Goal: Information Seeking & Learning: Learn about a topic

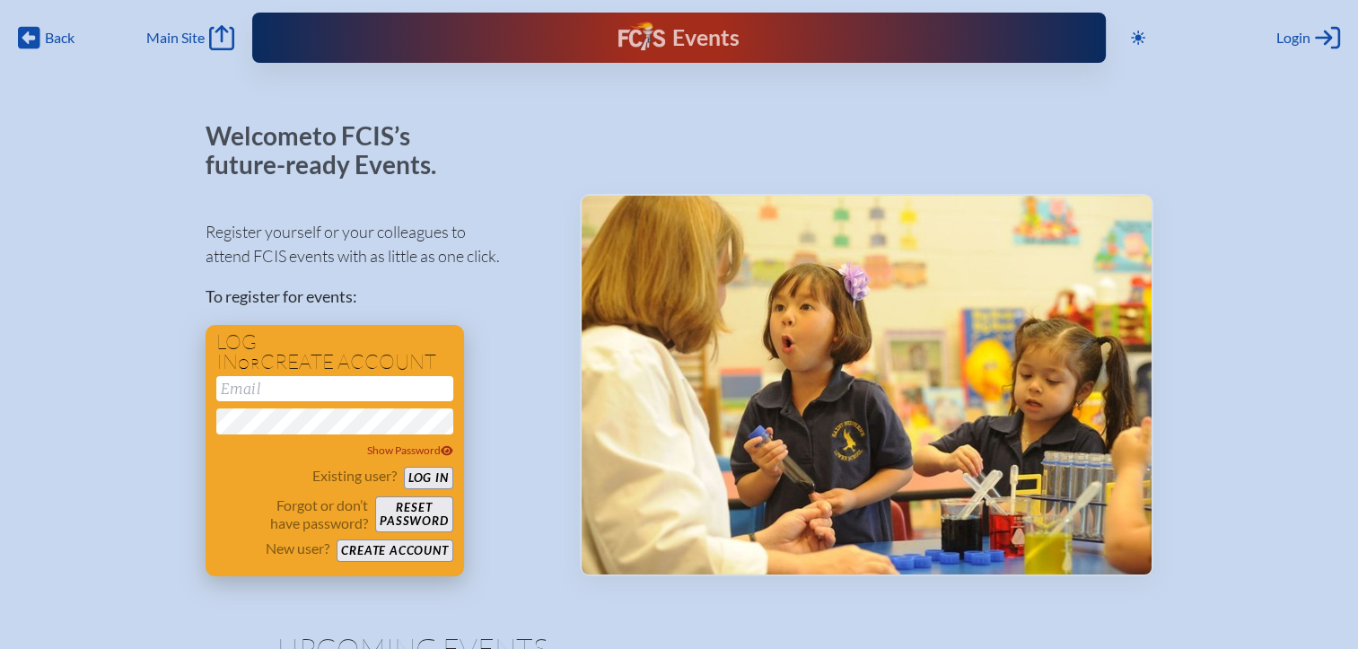
type input "[EMAIL_ADDRESS][DOMAIN_NAME]"
click at [436, 476] on button "Log in" at bounding box center [428, 478] width 49 height 22
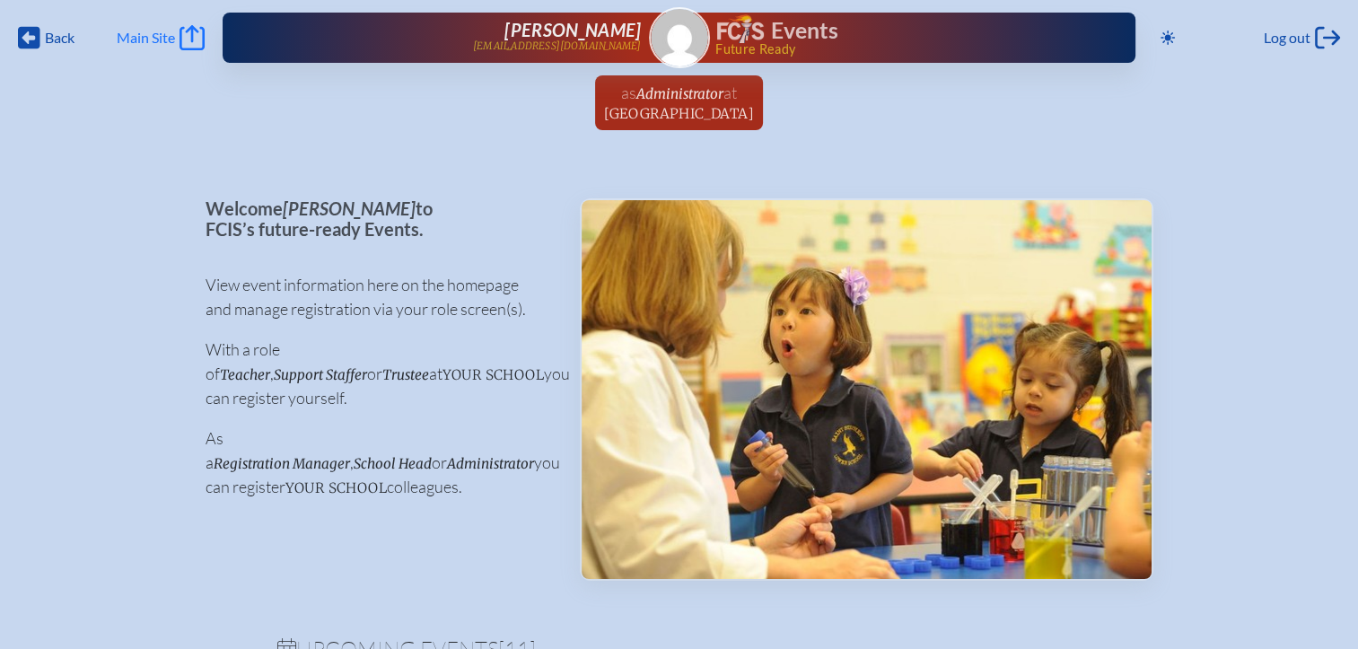
click at [158, 37] on span "Main Site" at bounding box center [146, 38] width 58 height 18
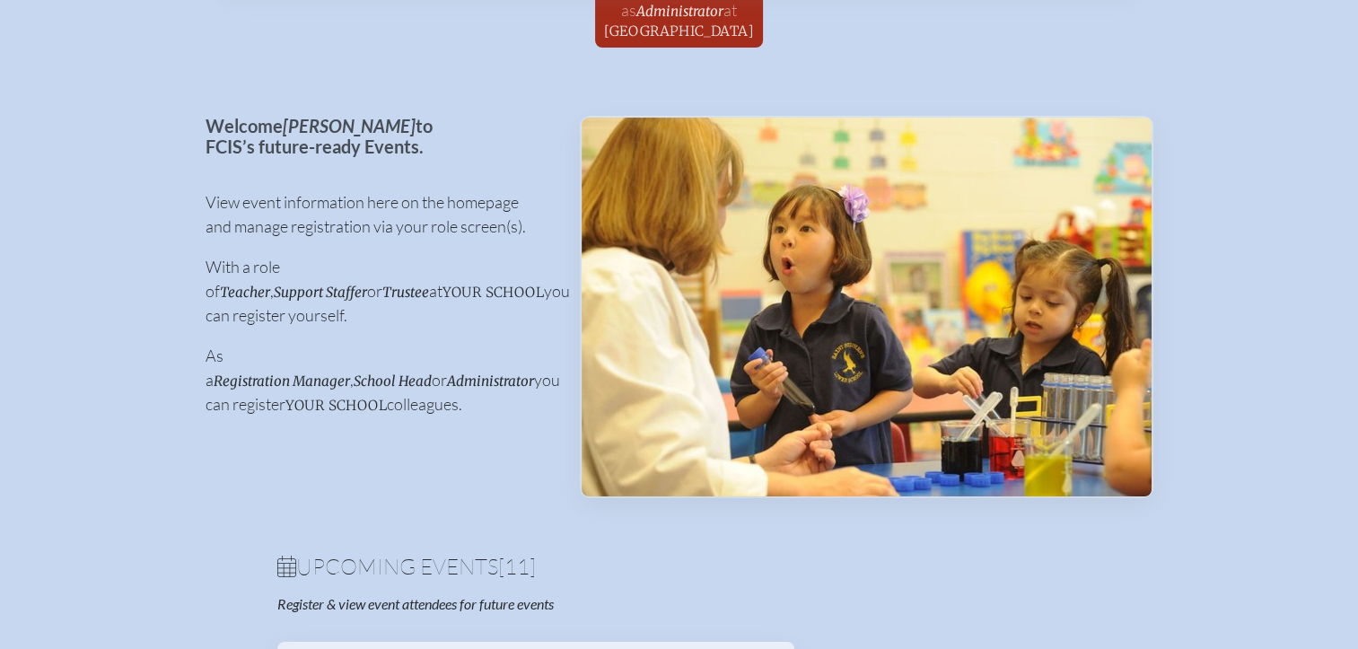
scroll to position [359, 0]
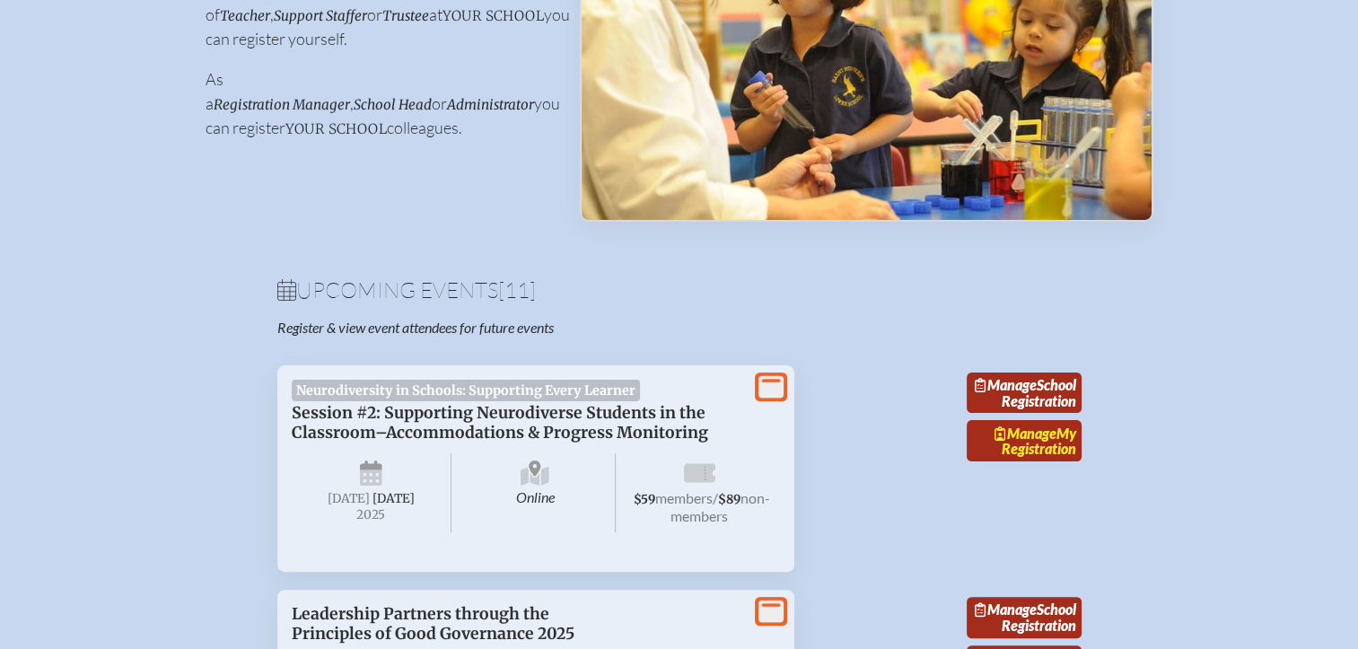
click at [1049, 461] on link "Manage My Registration" at bounding box center [1024, 440] width 115 height 41
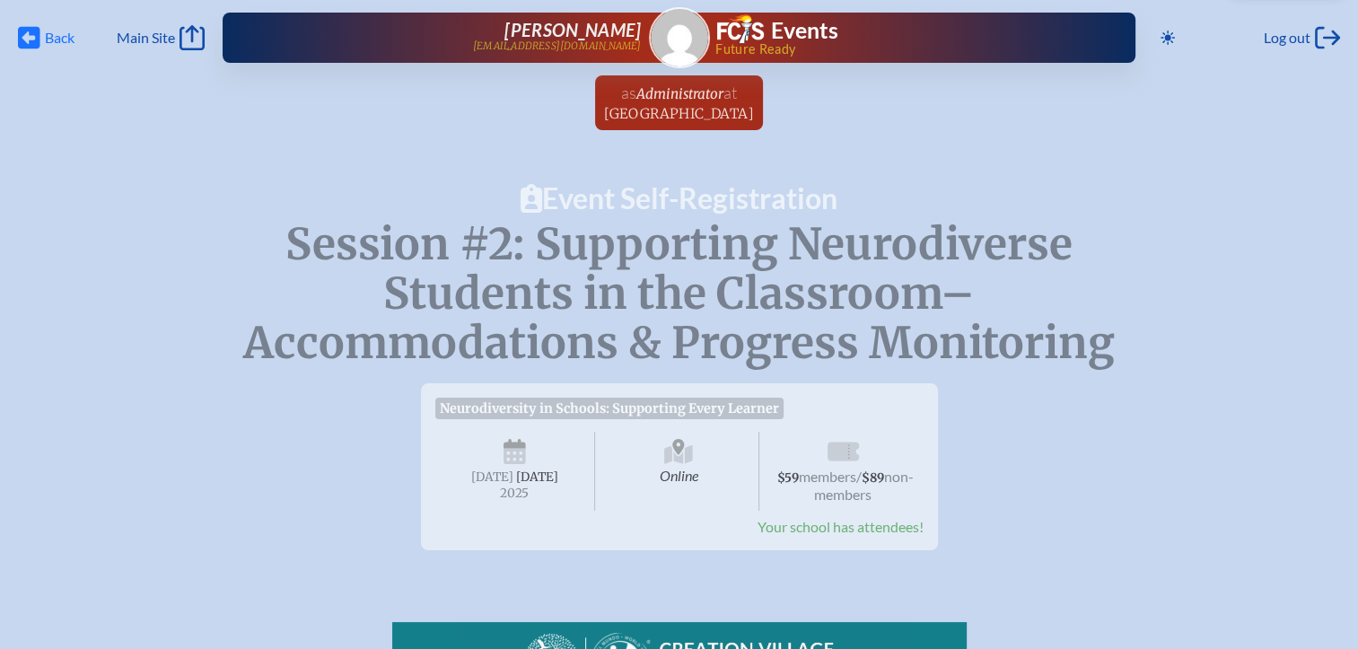
click at [66, 40] on span "Back" at bounding box center [60, 38] width 30 height 18
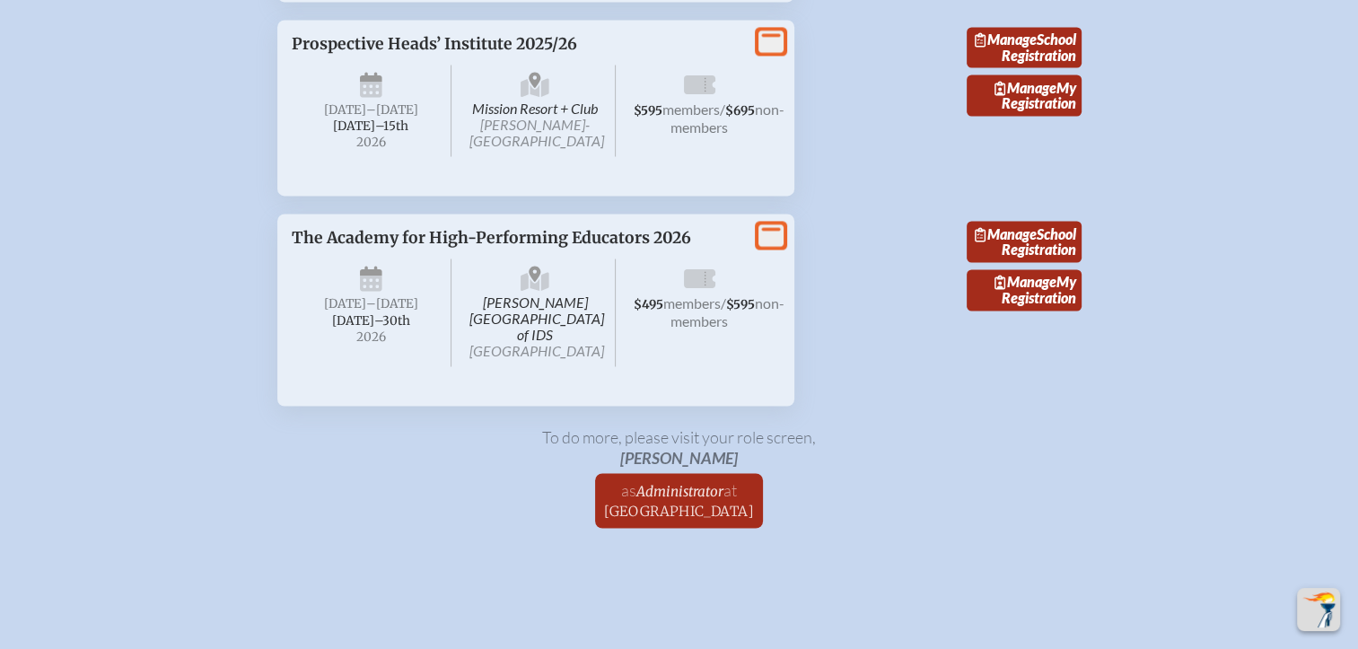
scroll to position [2872, 0]
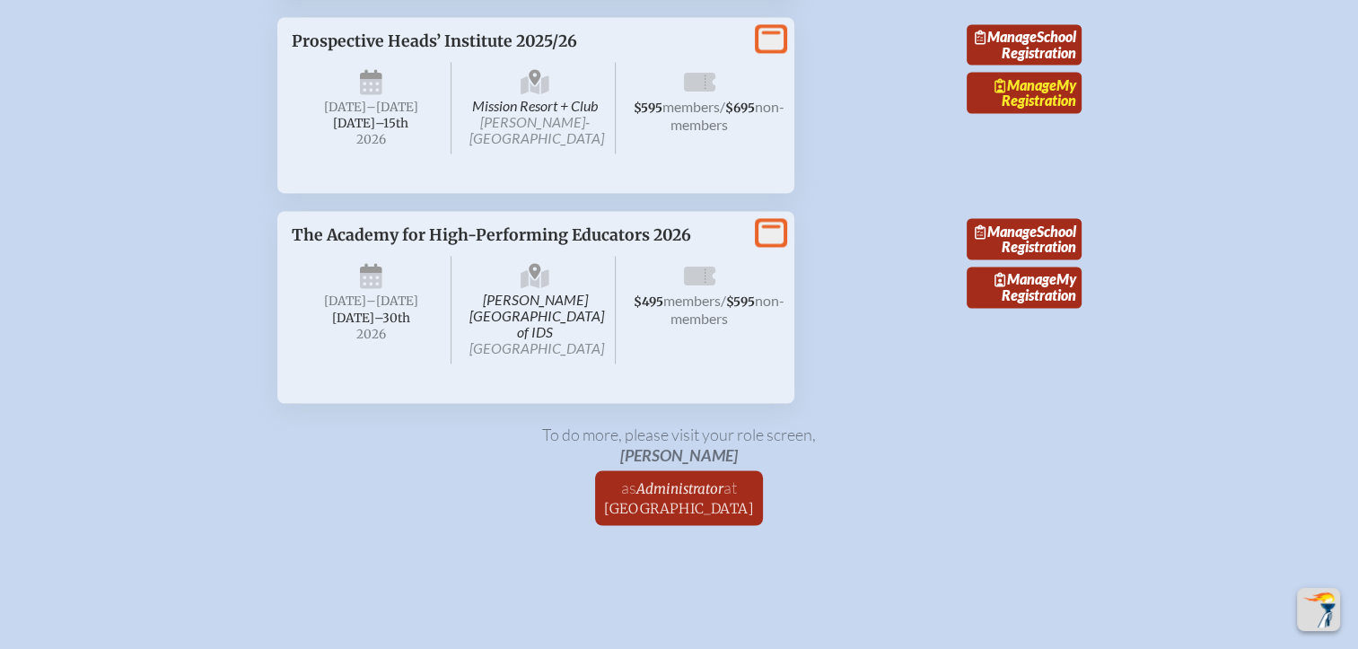
click at [1039, 113] on link "Manage My Registration" at bounding box center [1024, 92] width 115 height 41
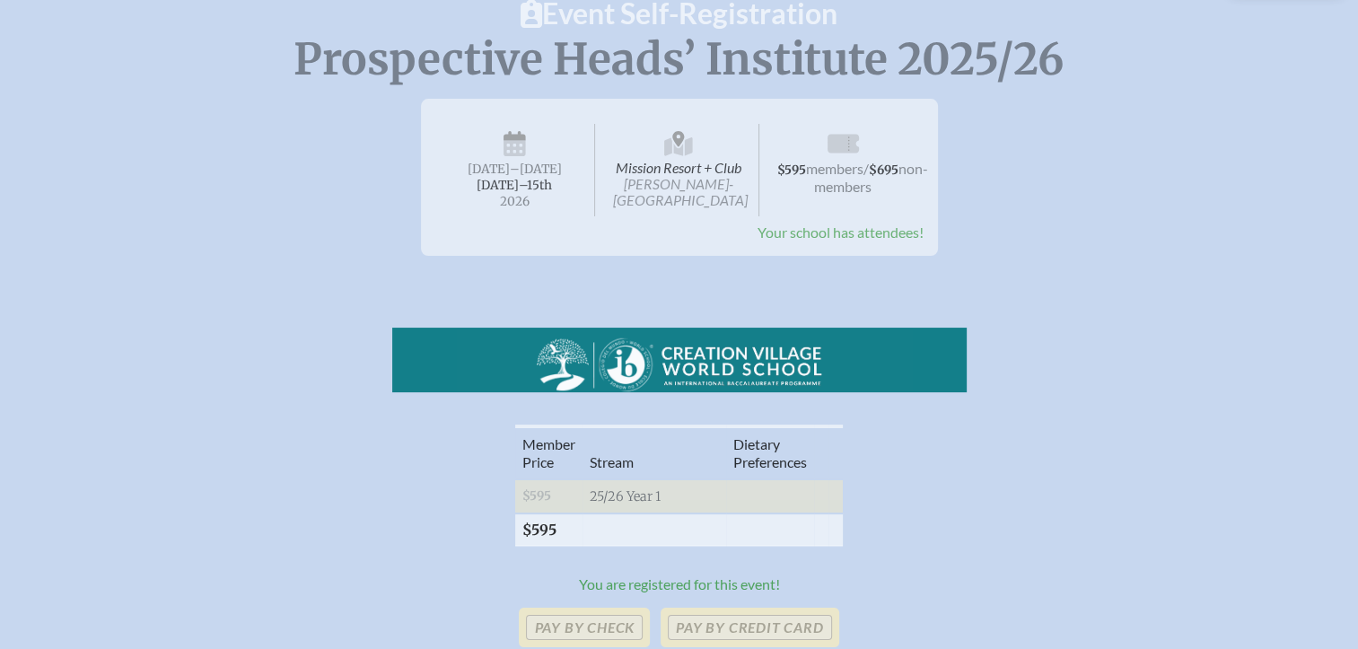
scroll to position [449, 0]
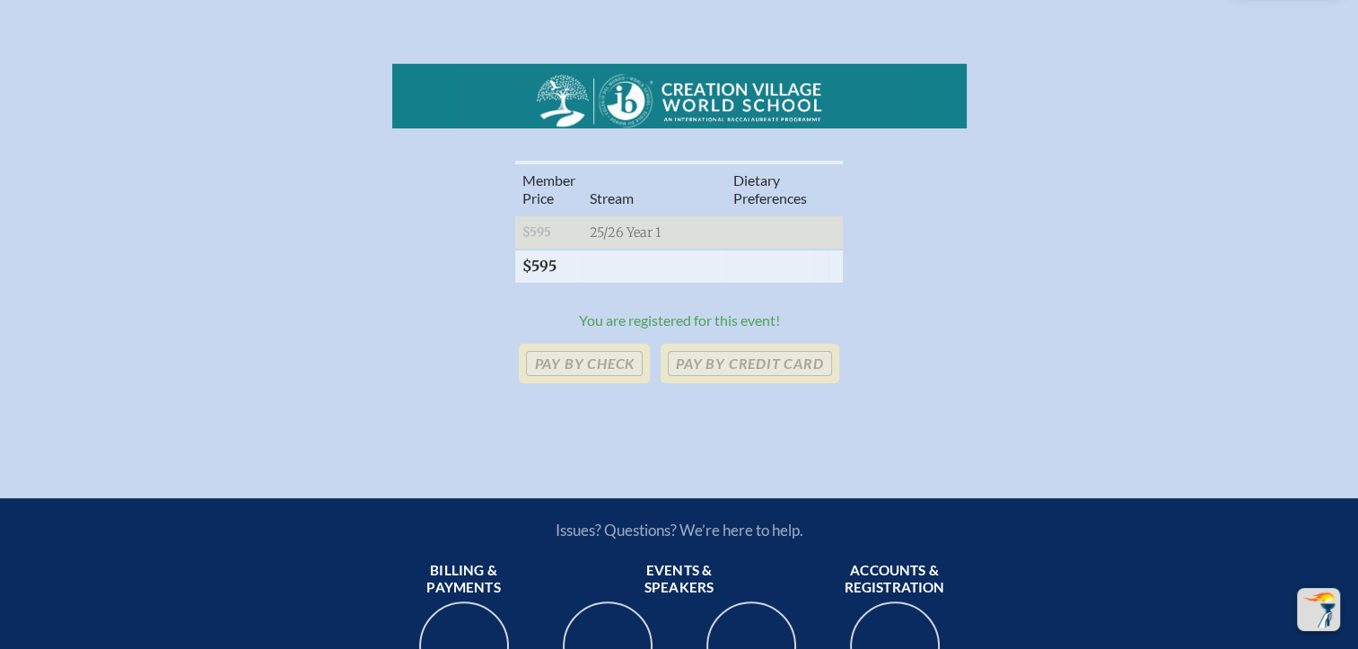
click at [662, 105] on img at bounding box center [679, 99] width 287 height 57
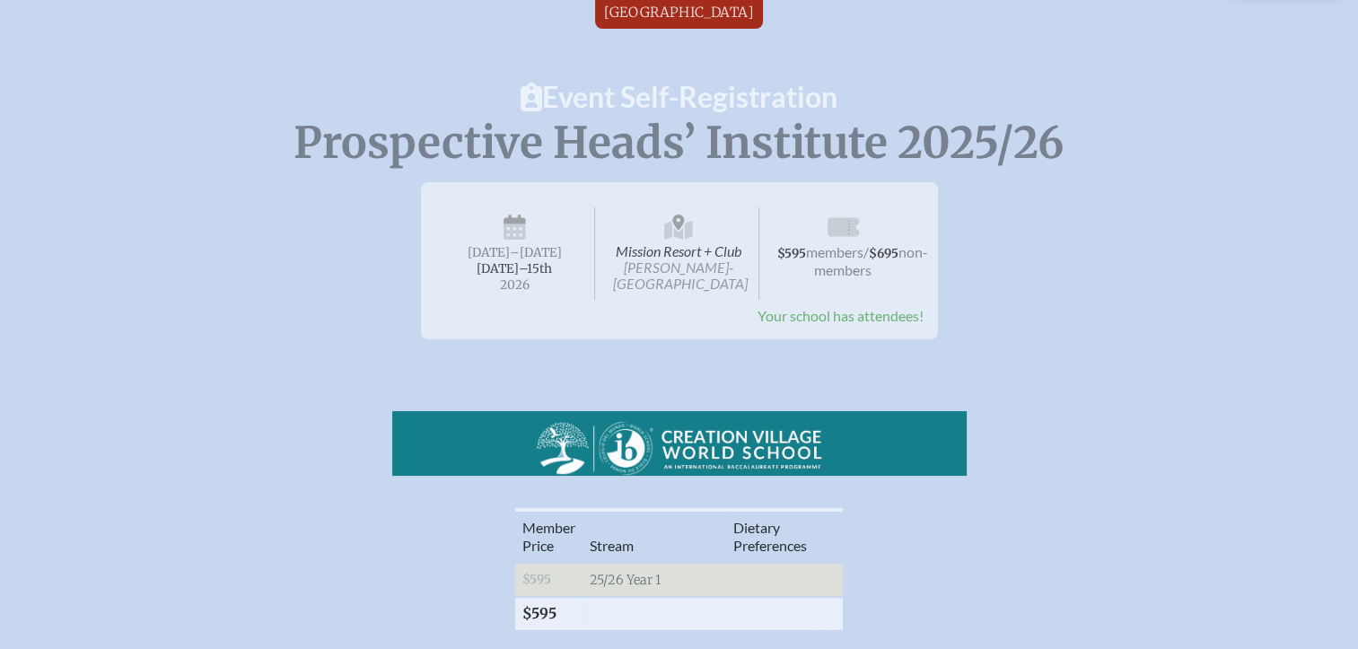
scroll to position [90, 0]
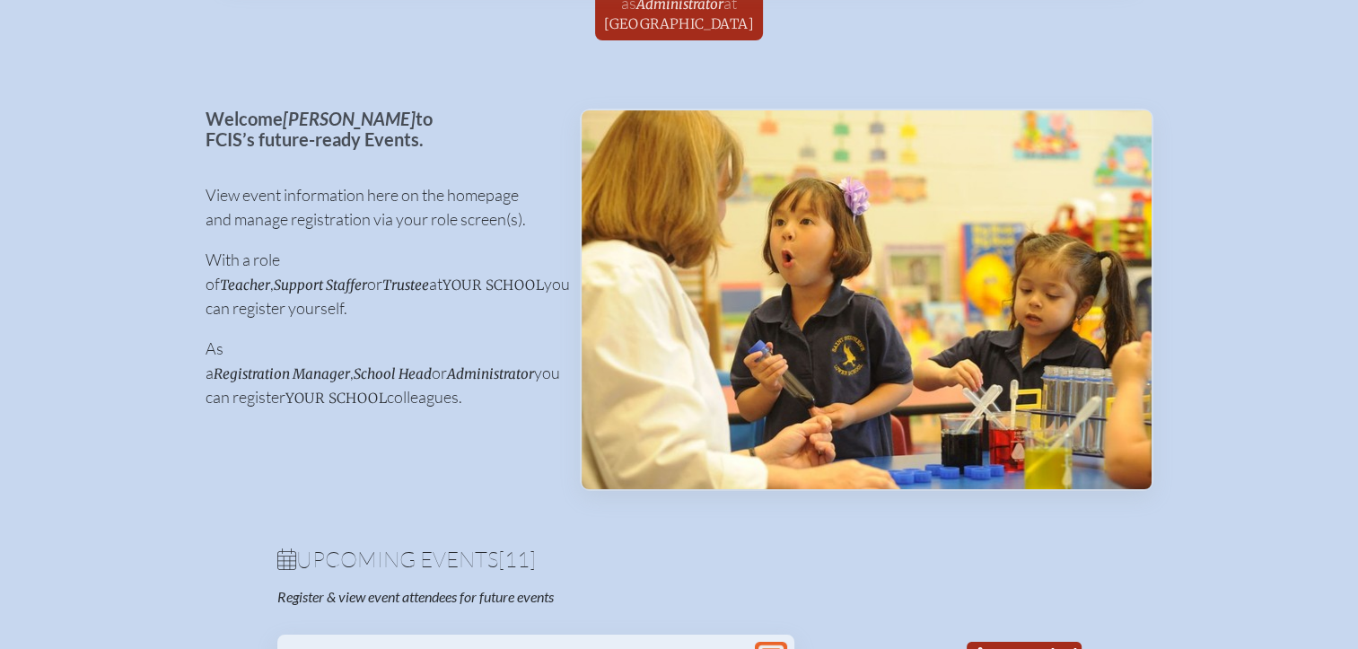
scroll to position [2872, 0]
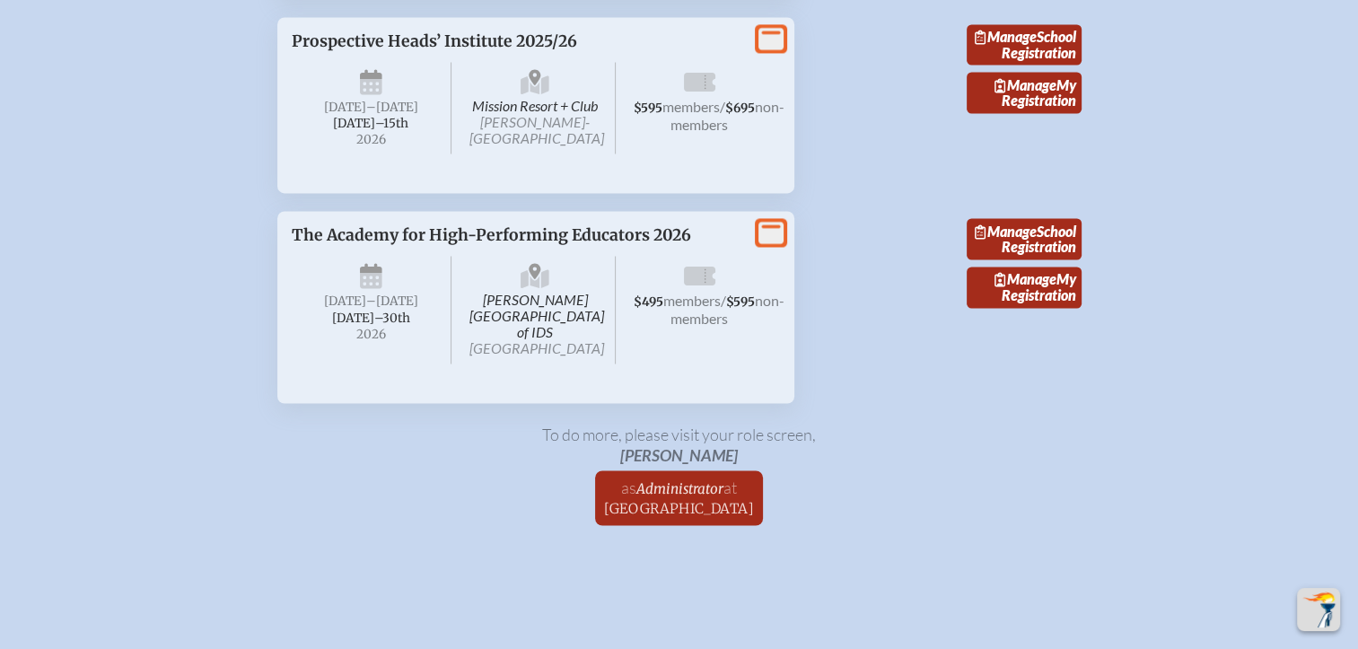
click at [771, 50] on icon at bounding box center [771, 39] width 25 height 22
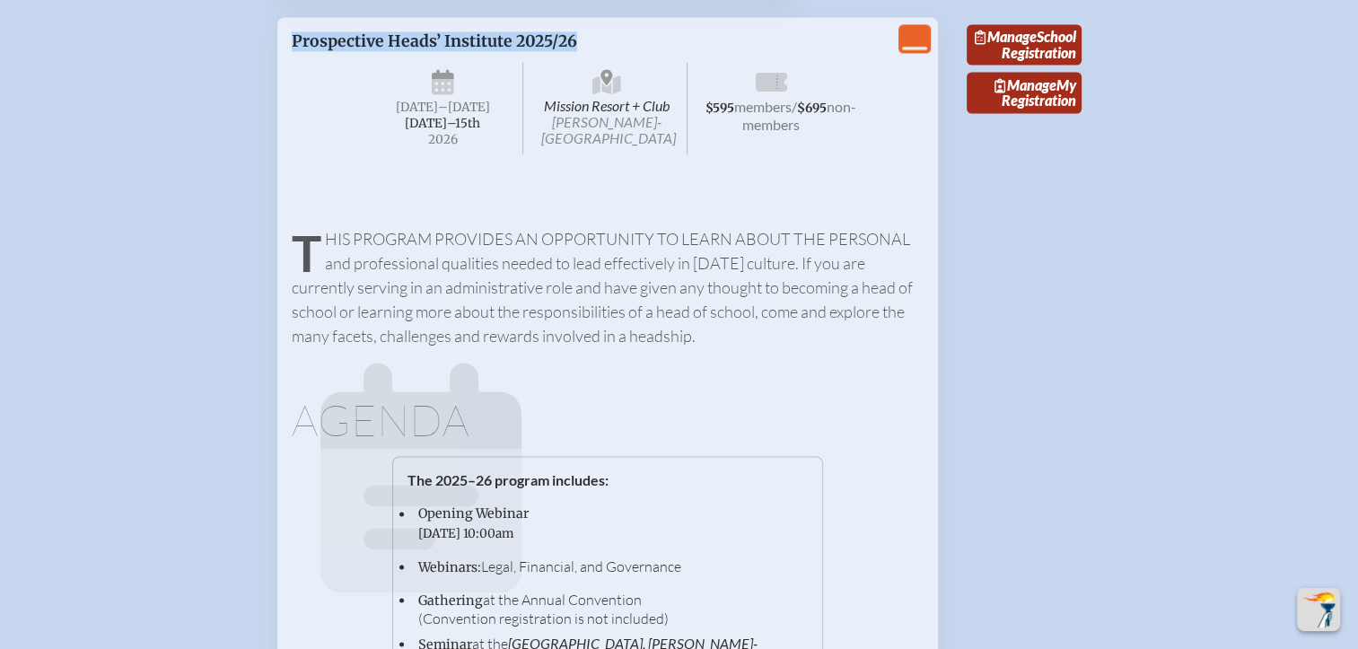
drag, startPoint x: 287, startPoint y: 183, endPoint x: 576, endPoint y: 188, distance: 289.1
click at [576, 188] on div "View Less Prospective Heads’ Institute 2025/26 Mission Resort + Club [PERSON_NA…" at bounding box center [607, 602] width 661 height 1171
copy span "Prospective Heads’ Institute 2025/26"
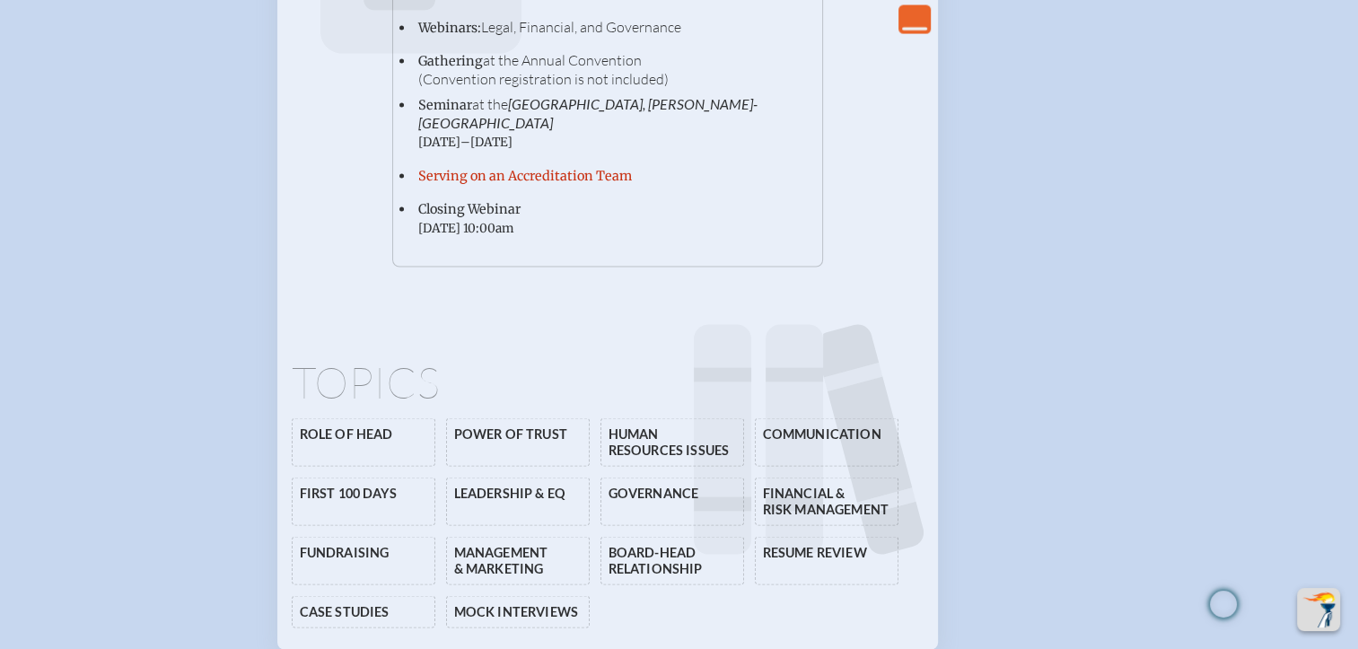
scroll to position [3411, 0]
drag, startPoint x: 642, startPoint y: 190, endPoint x: 521, endPoint y: 195, distance: 121.3
click at [521, 88] on li "Gathering at the Annual Convention (Convention registration is not included)" at bounding box center [611, 69] width 393 height 37
copy li "Annual Convention"
